Goal: Navigation & Orientation: Find specific page/section

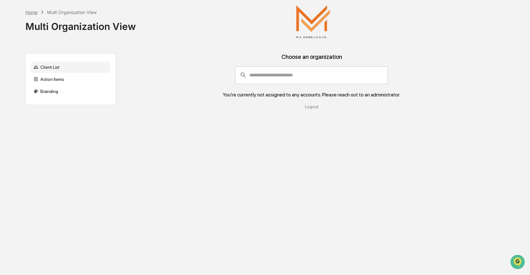
click at [27, 14] on div "Home" at bounding box center [31, 12] width 12 height 5
click at [36, 12] on div "Home" at bounding box center [31, 12] width 12 height 5
